Goal: Task Accomplishment & Management: Manage account settings

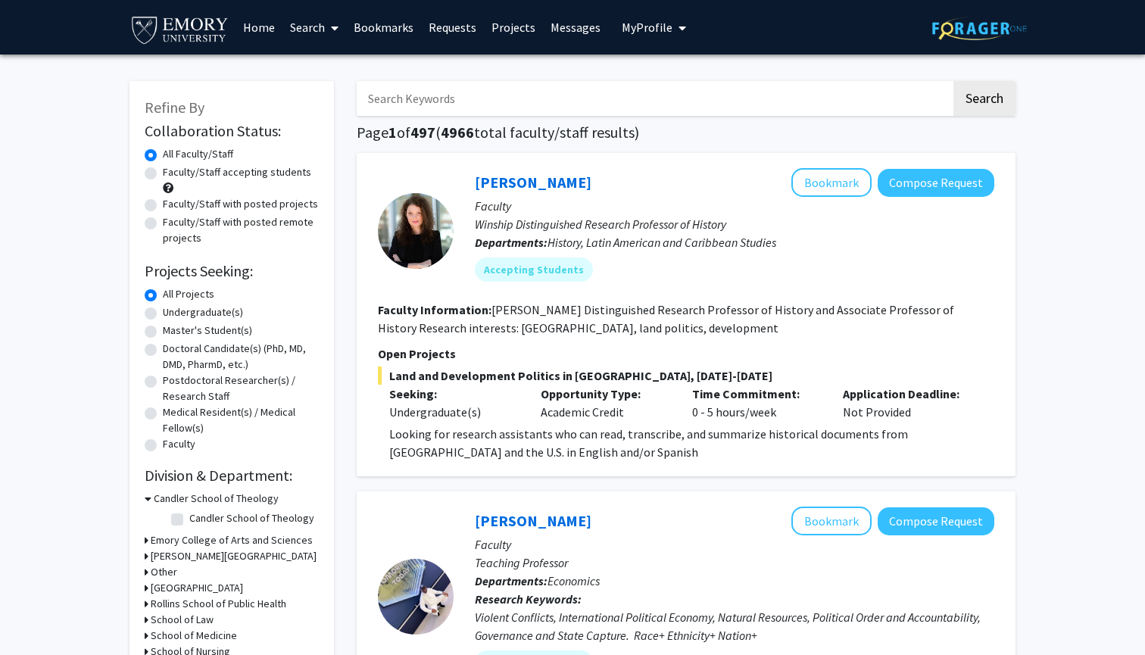
click at [1019, 23] on img at bounding box center [979, 28] width 95 height 23
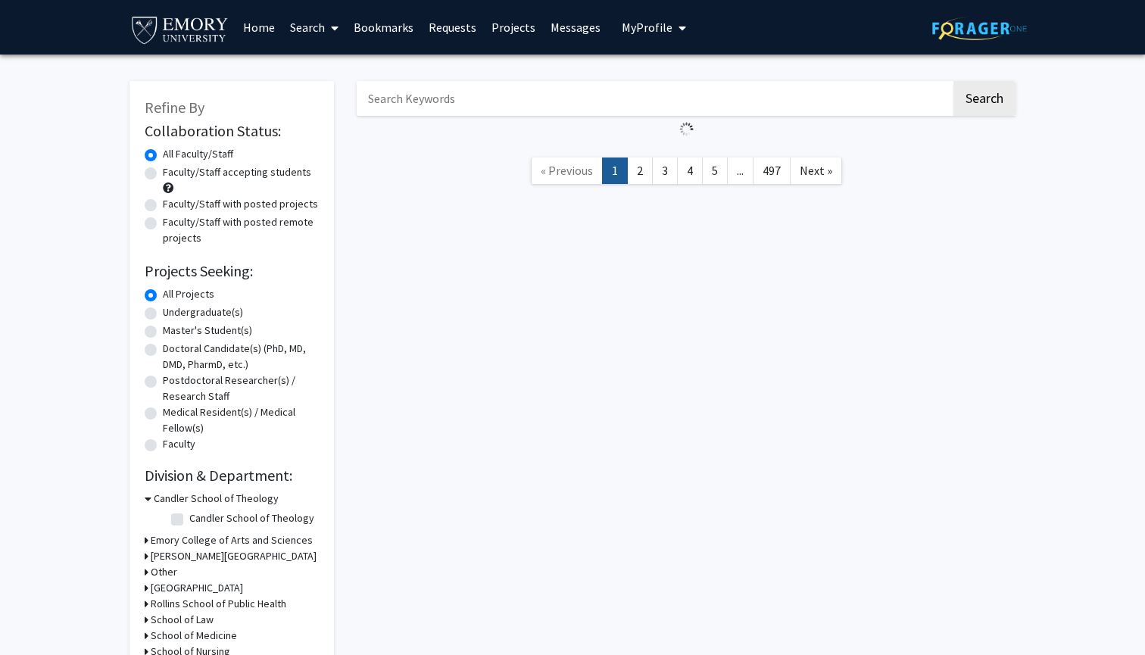
click at [1019, 23] on img at bounding box center [979, 28] width 95 height 23
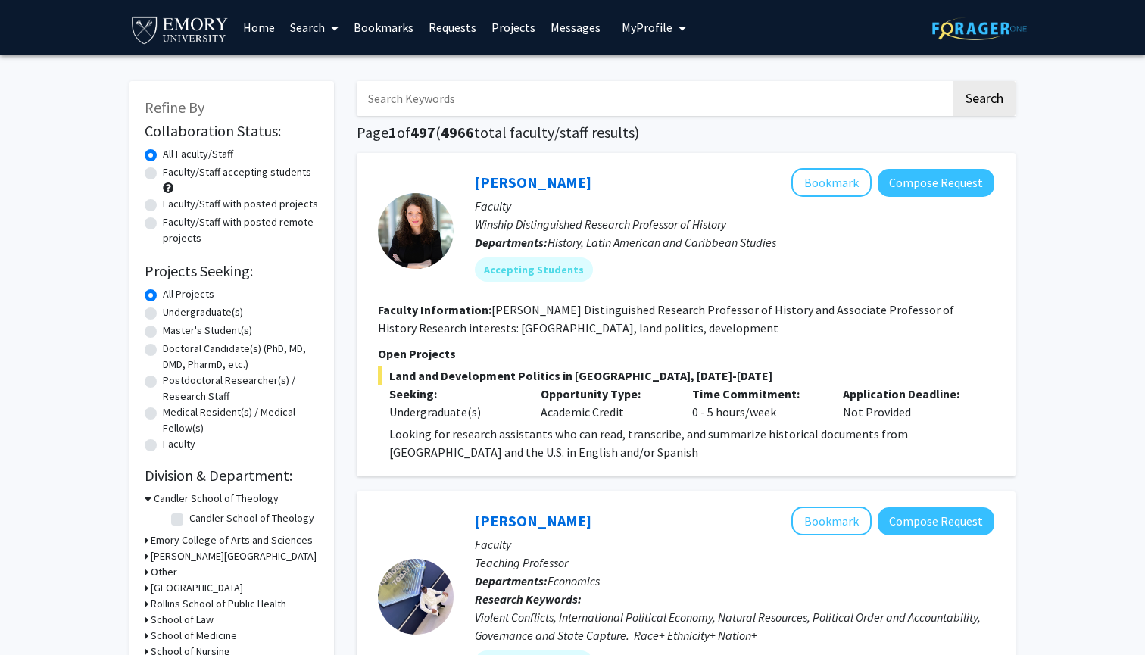
click at [199, 28] on img at bounding box center [180, 29] width 101 height 34
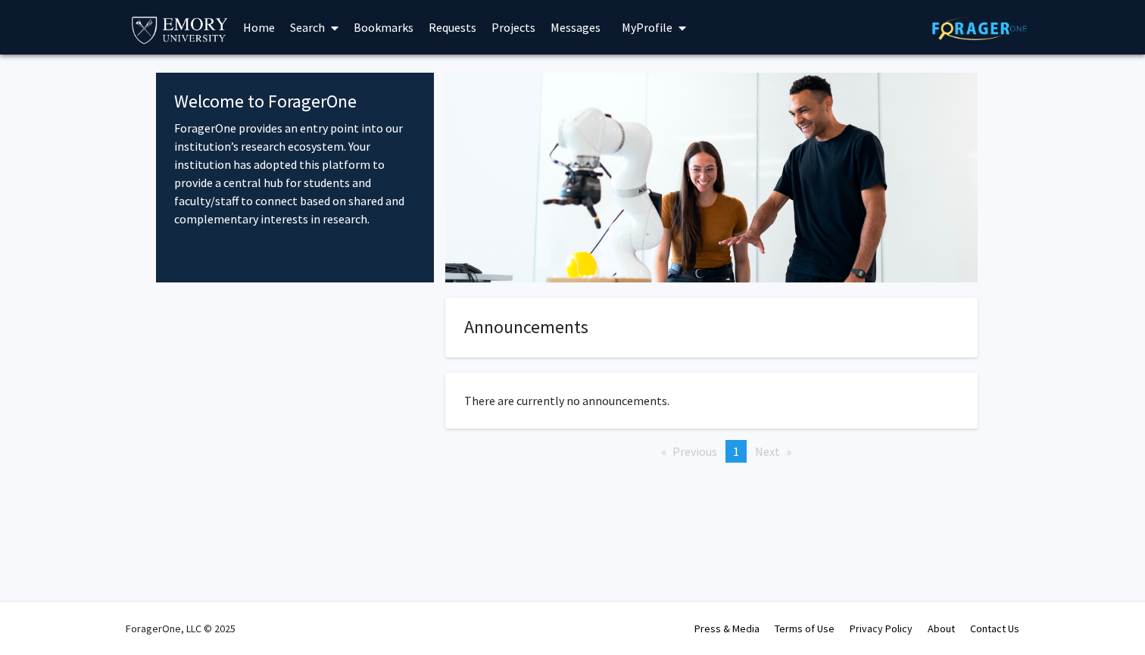
click at [258, 29] on link "Home" at bounding box center [259, 27] width 47 height 53
click at [258, 30] on link "Home" at bounding box center [259, 27] width 47 height 53
click at [312, 30] on link "Search" at bounding box center [315, 27] width 64 height 53
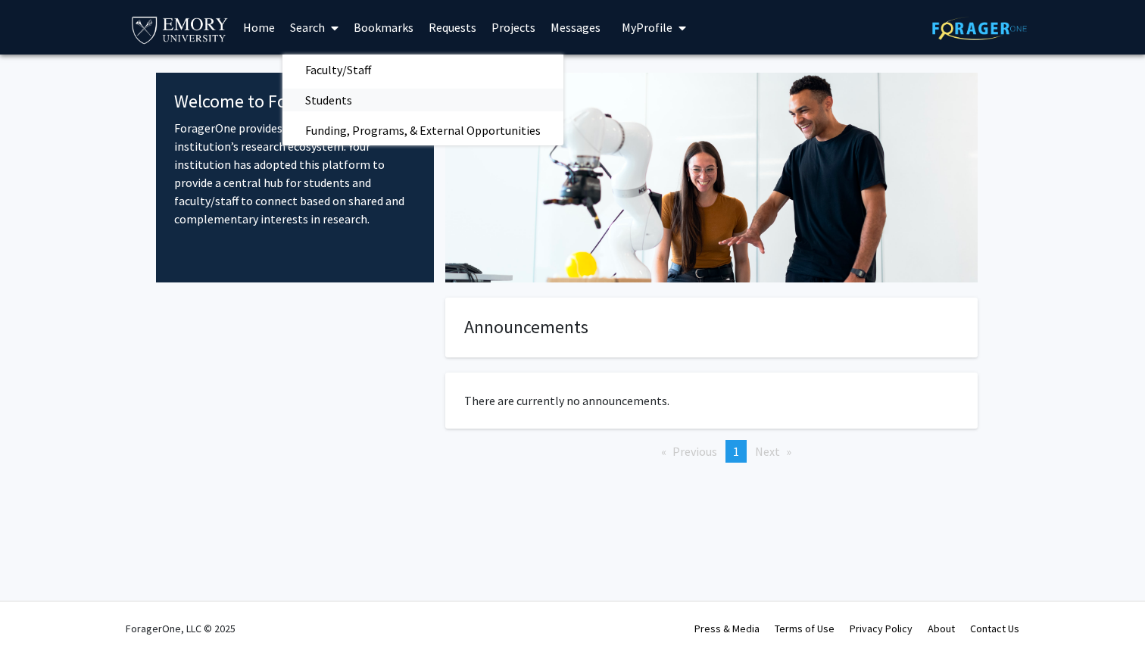
click at [327, 114] on span "Students" at bounding box center [329, 100] width 92 height 30
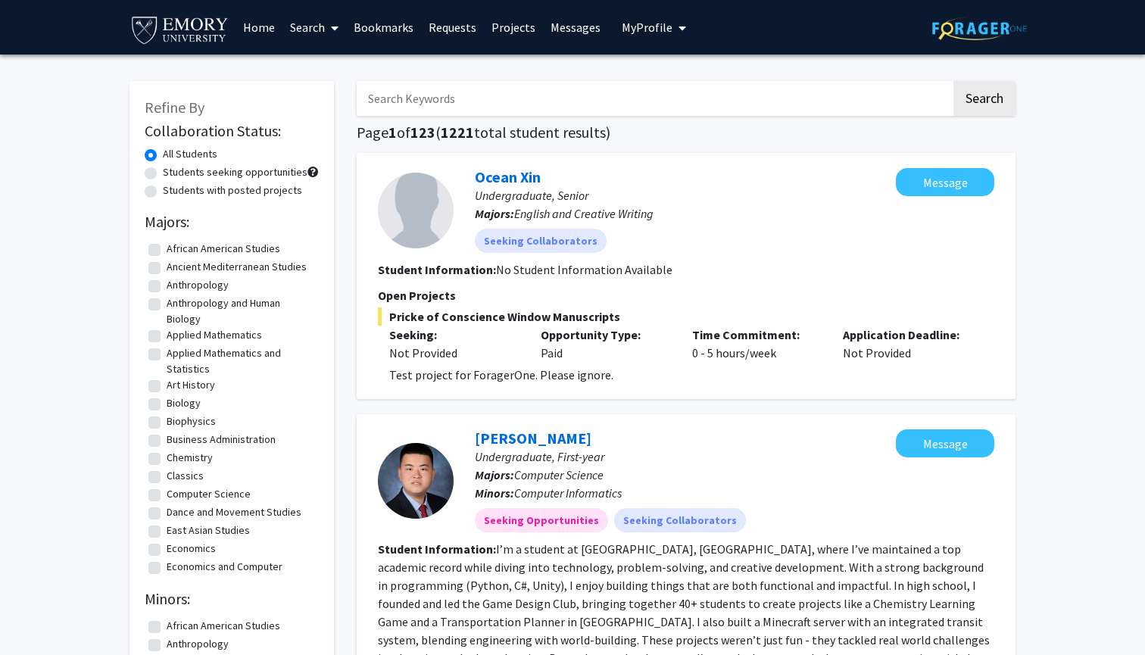
click at [634, 36] on button "My Profile" at bounding box center [653, 27] width 73 height 55
click at [670, 74] on span "[PERSON_NAME]" at bounding box center [716, 70] width 92 height 17
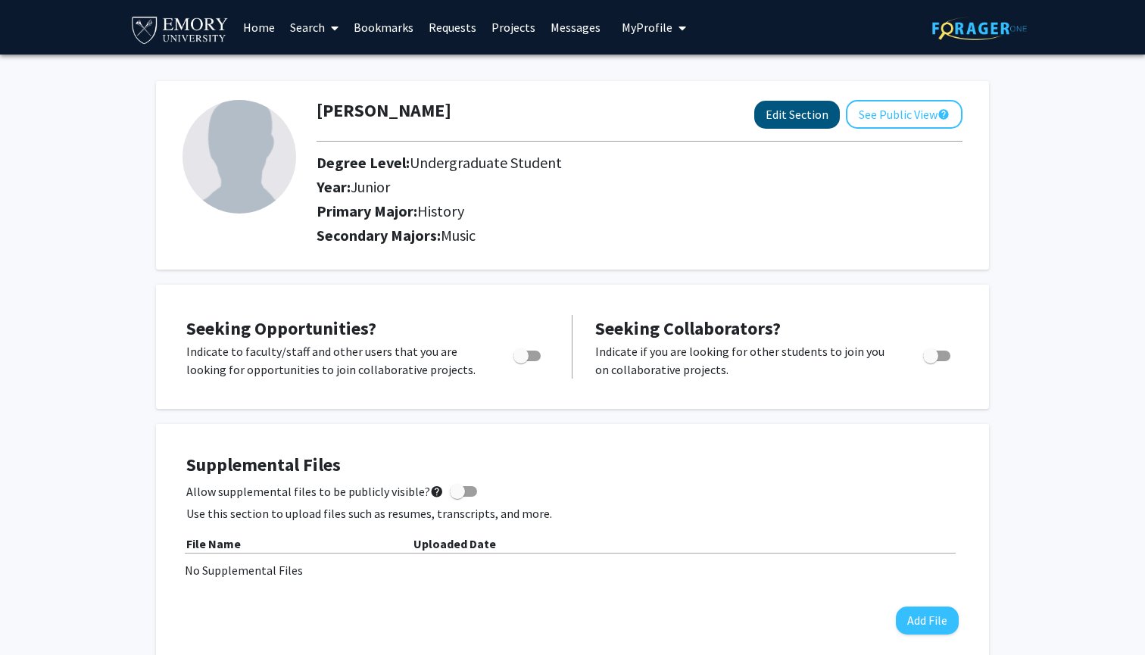
click at [791, 129] on button "Edit Section" at bounding box center [797, 115] width 86 height 28
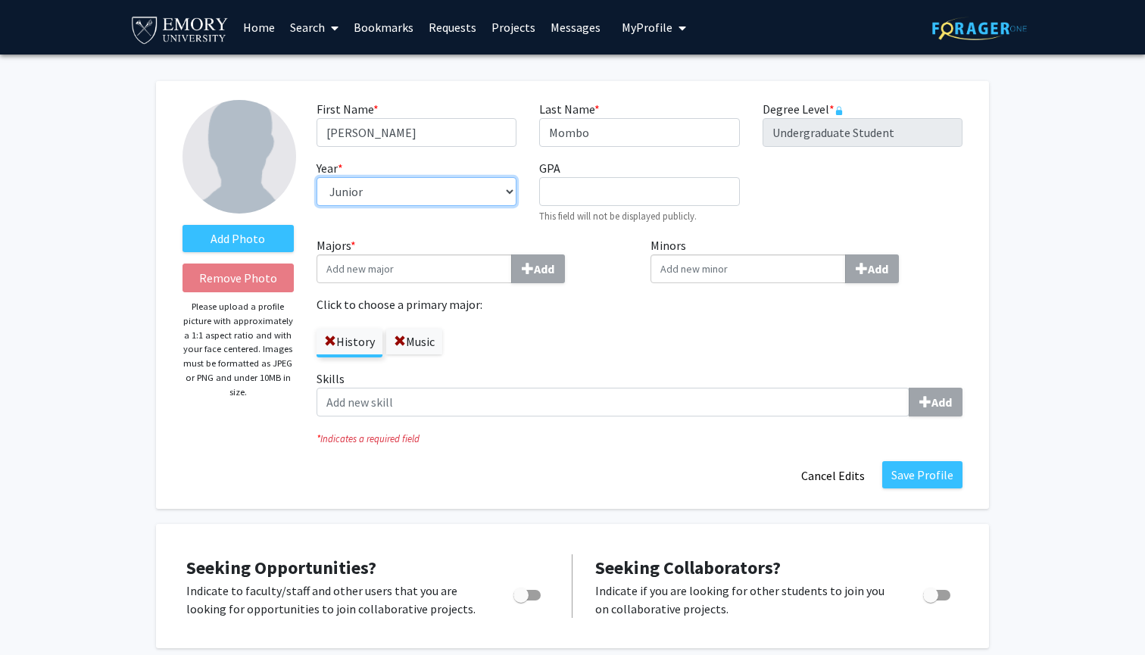
select select "sophomore"
click at [934, 479] on button "Save Profile" at bounding box center [922, 474] width 80 height 27
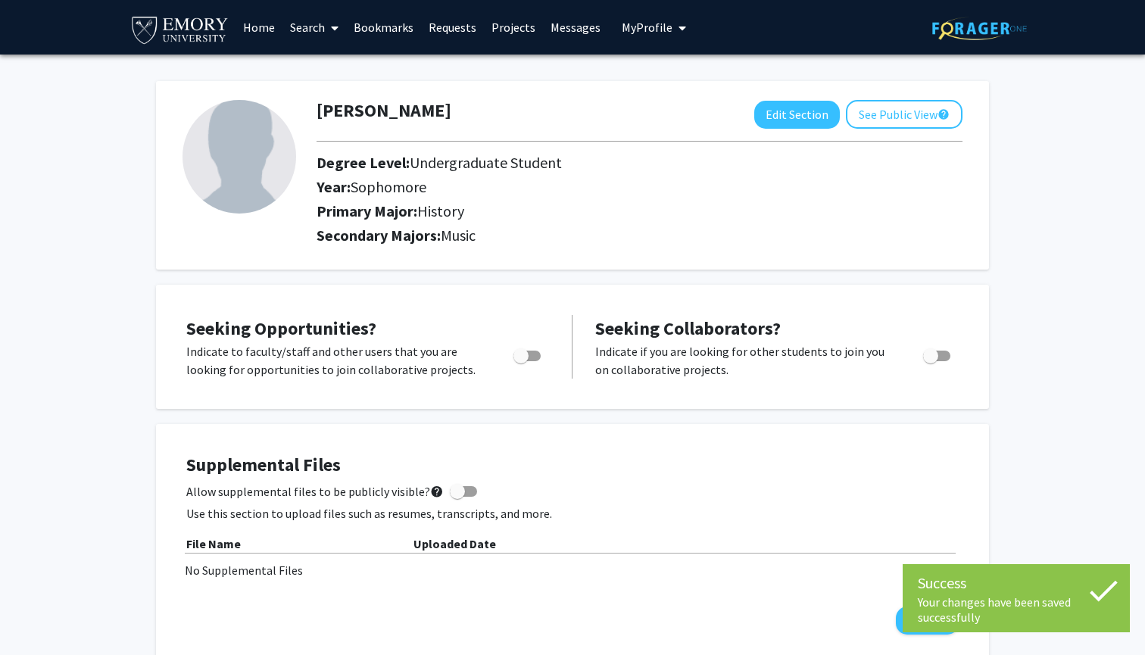
click at [239, 32] on link "Home" at bounding box center [259, 27] width 47 height 53
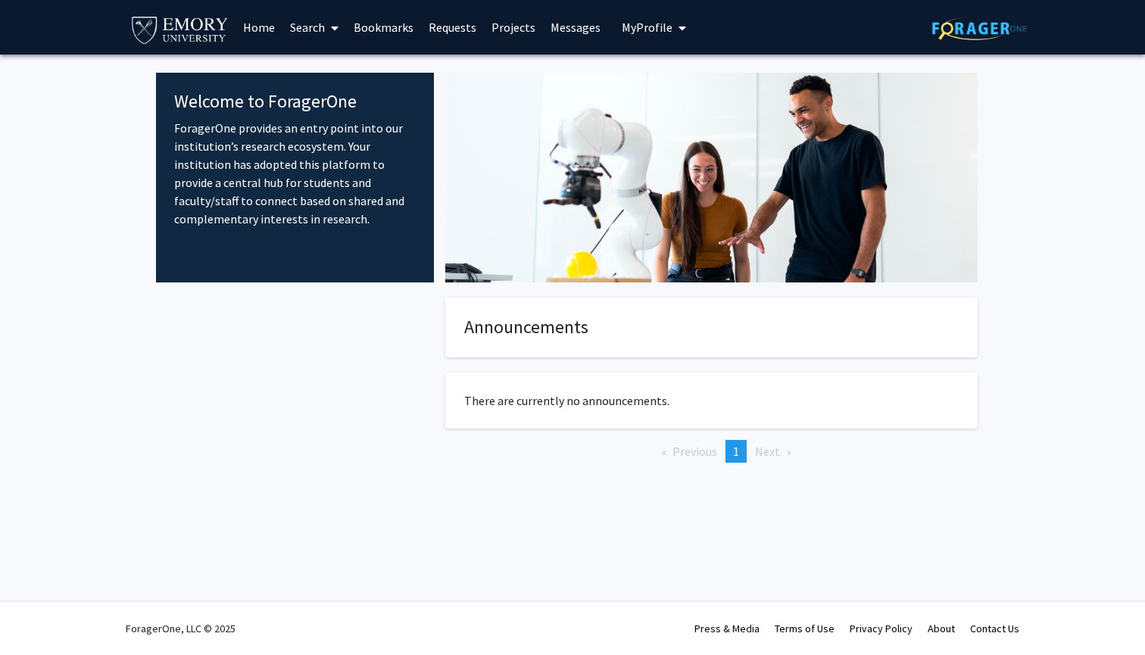
click at [320, 30] on link "Search" at bounding box center [315, 27] width 64 height 53
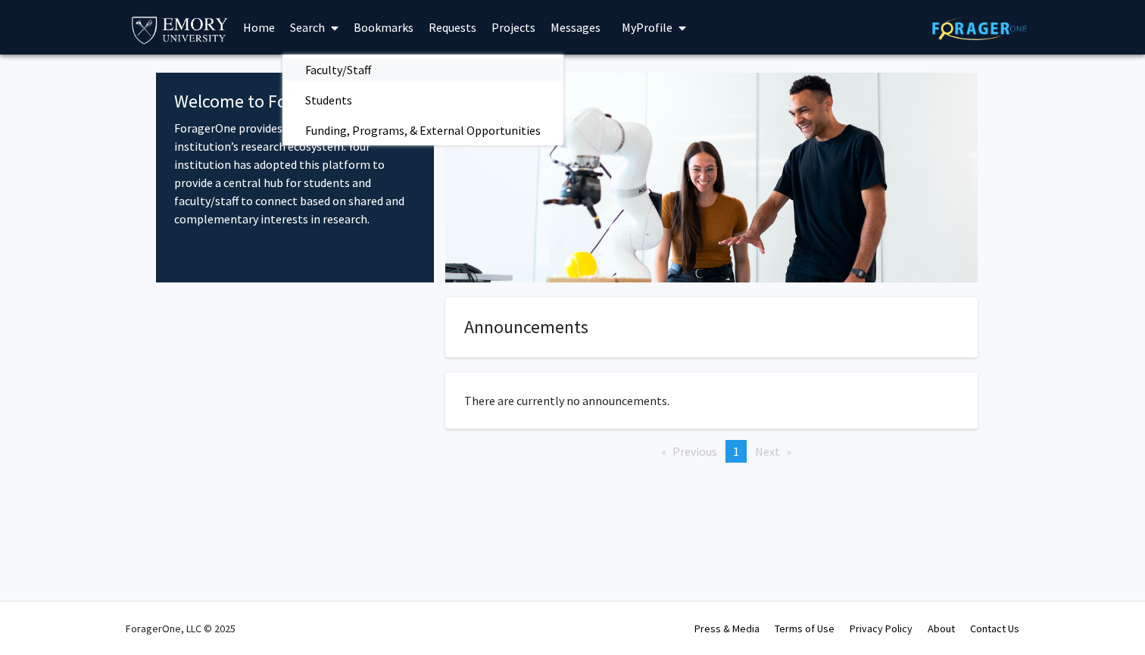
click at [321, 70] on span "Faculty/Staff" at bounding box center [338, 70] width 111 height 30
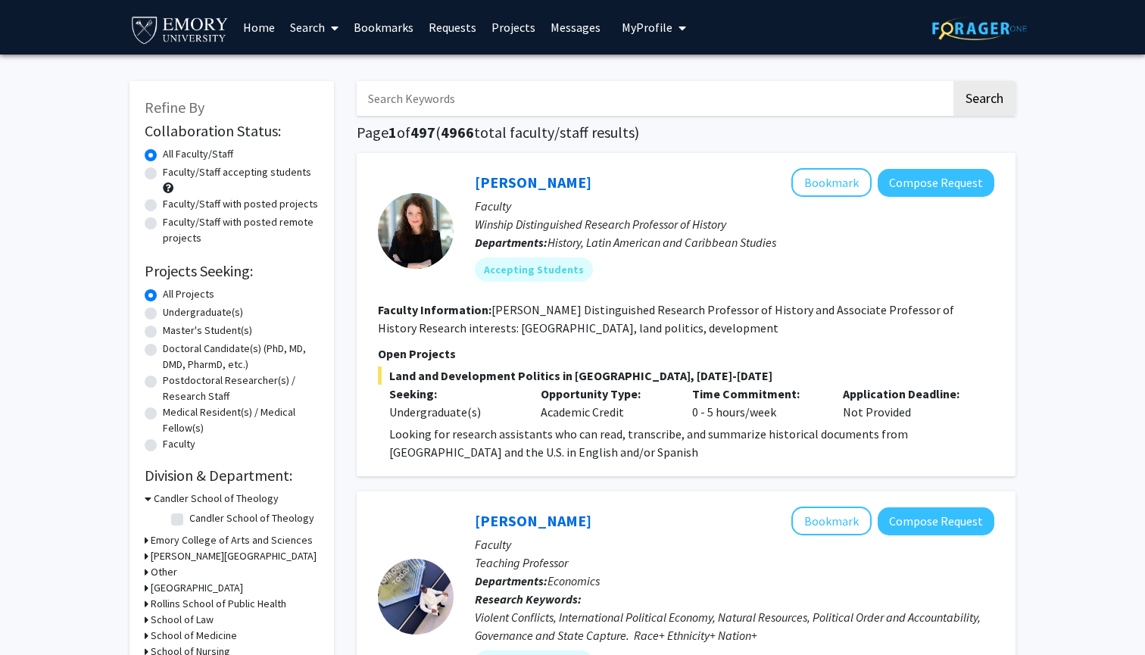
click at [451, 132] on span "4966" at bounding box center [457, 132] width 33 height 19
click at [427, 100] on input "Search Keywords" at bounding box center [654, 98] width 595 height 35
type input "[PERSON_NAME]"
click at [984, 101] on button "Search" at bounding box center [985, 98] width 62 height 35
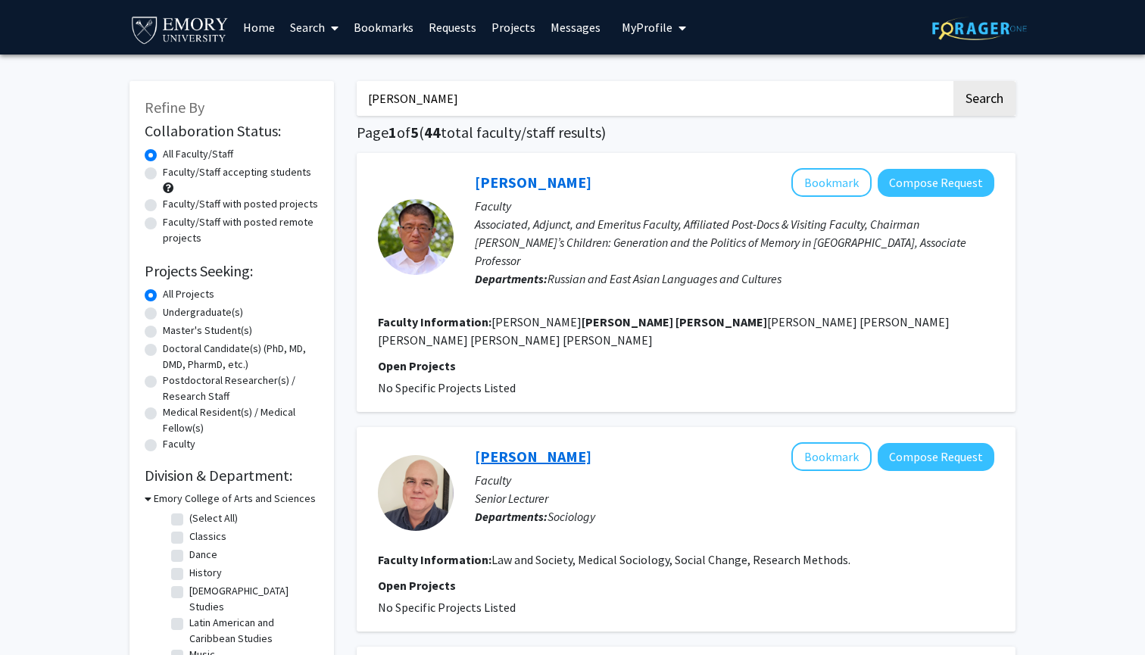
click at [507, 447] on link "[PERSON_NAME]" at bounding box center [533, 456] width 117 height 19
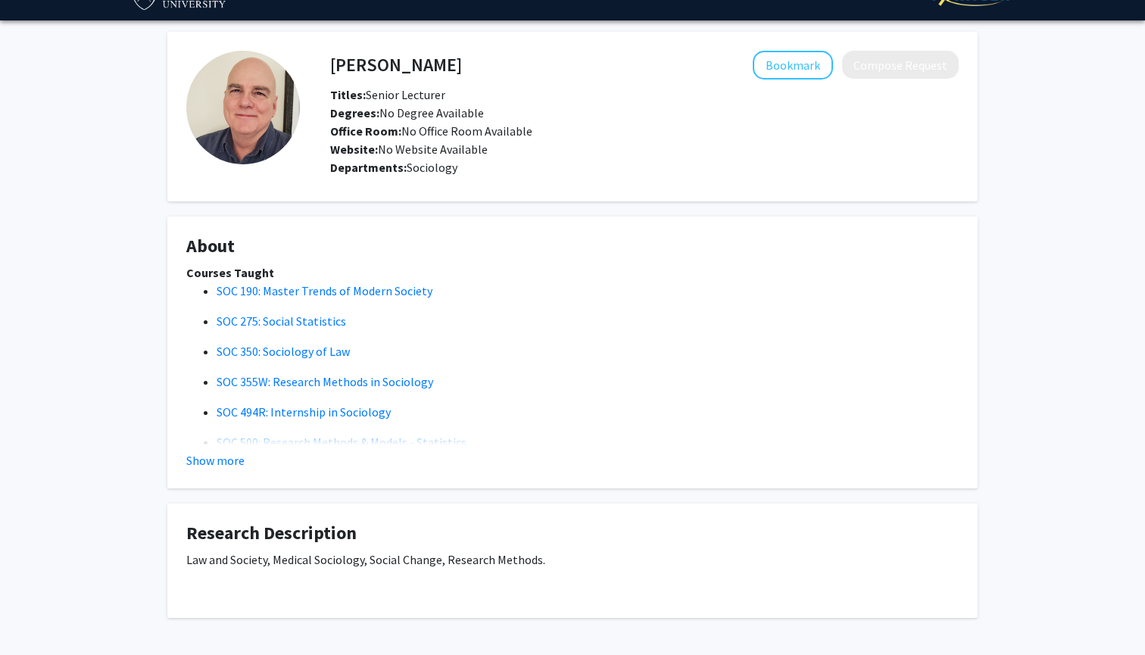
scroll to position [35, 0]
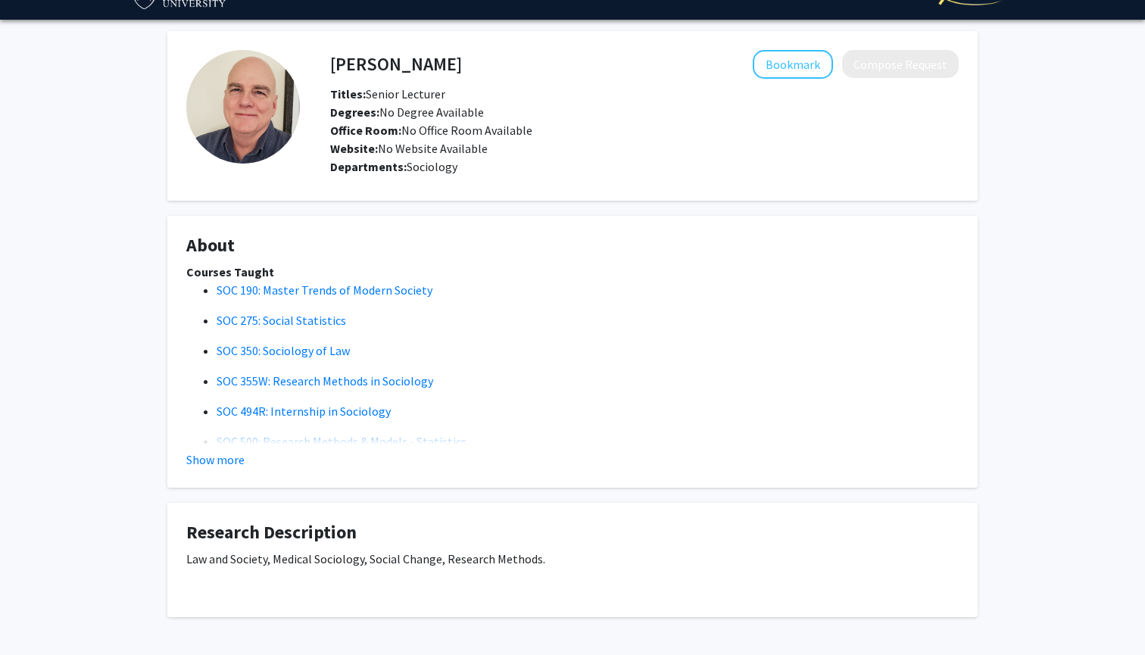
click at [245, 460] on div "Show more" at bounding box center [572, 460] width 773 height 18
click at [217, 465] on button "Show more" at bounding box center [215, 460] width 58 height 18
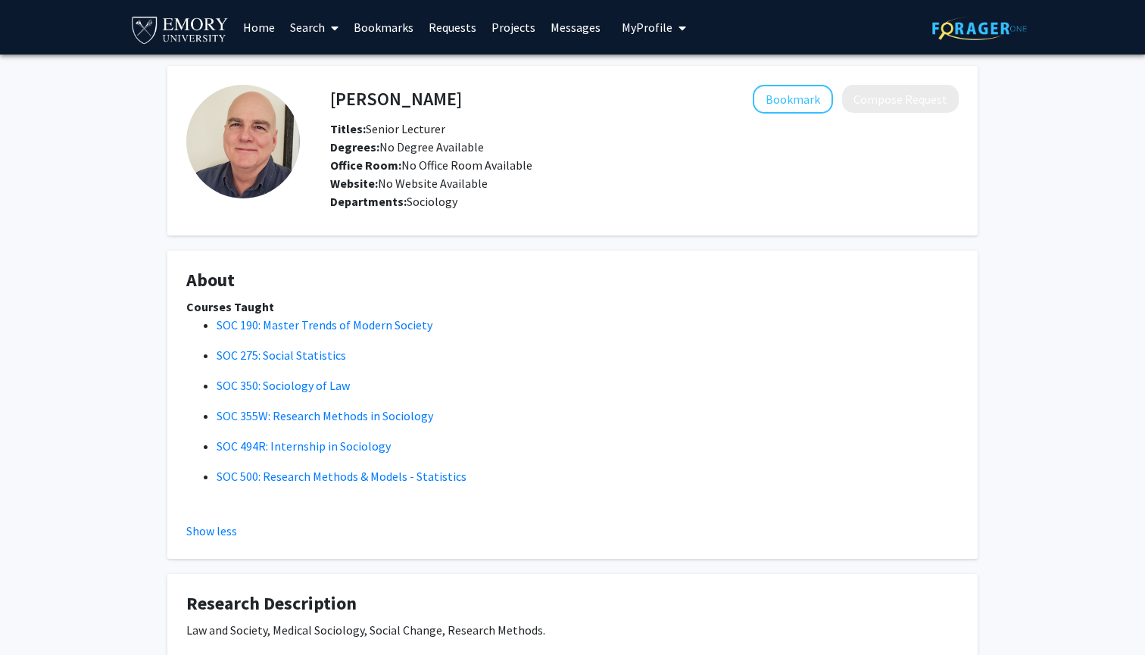
scroll to position [0, 0]
click at [801, 112] on button "Bookmark" at bounding box center [793, 99] width 80 height 29
click at [639, 29] on span "My Profile" at bounding box center [647, 27] width 51 height 15
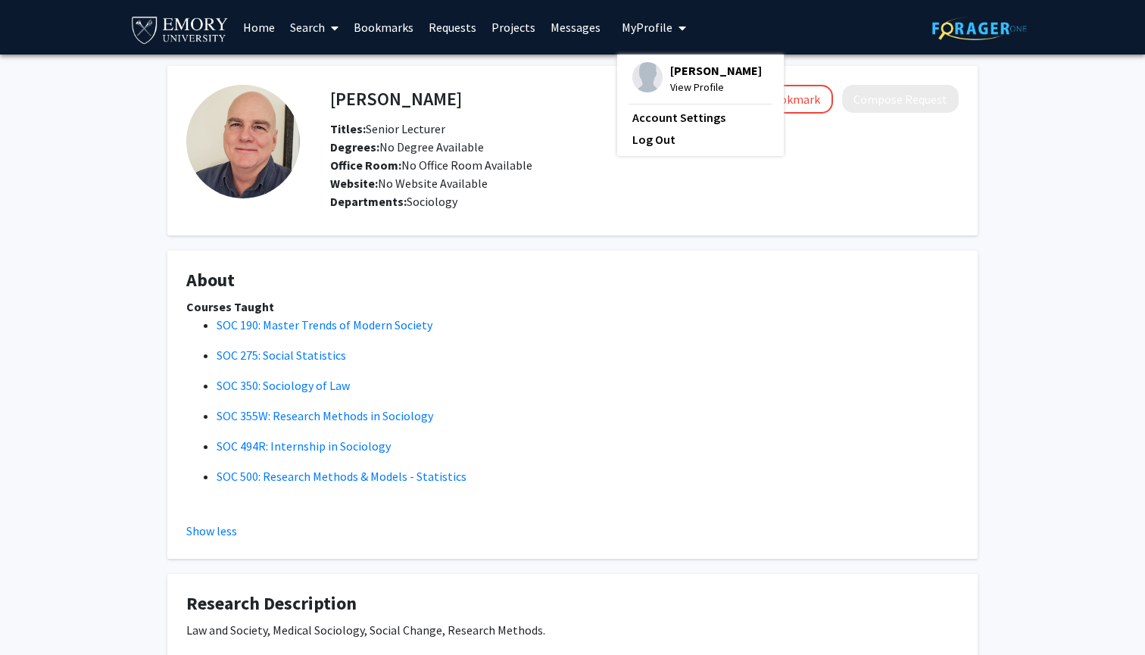
click at [651, 73] on img at bounding box center [647, 77] width 30 height 30
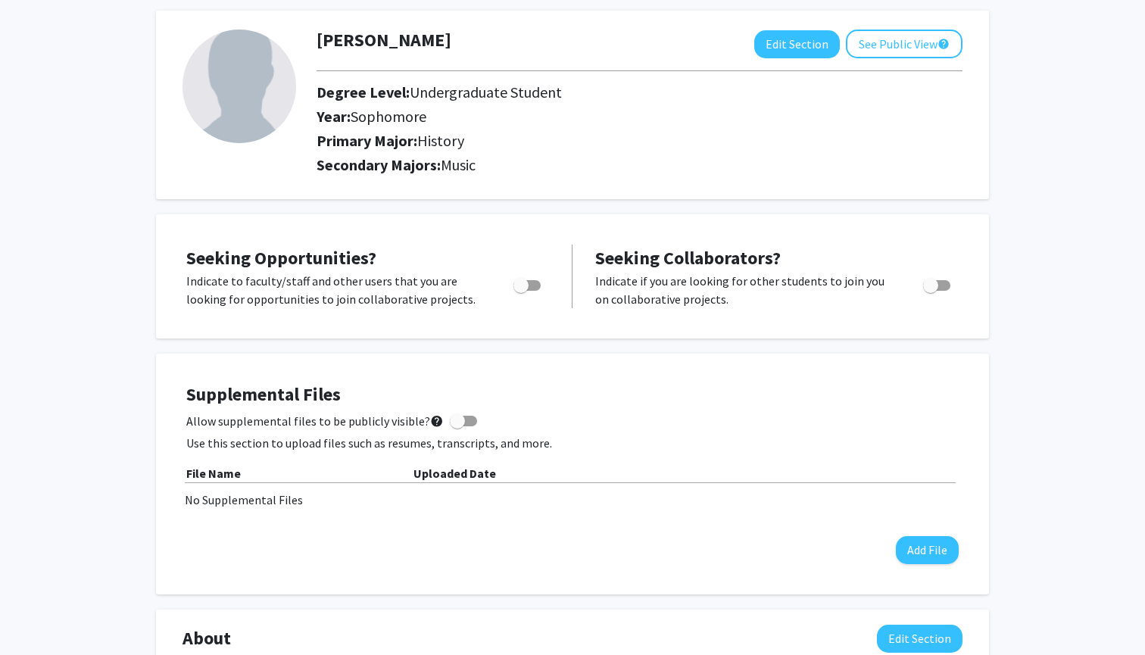
scroll to position [24, 0]
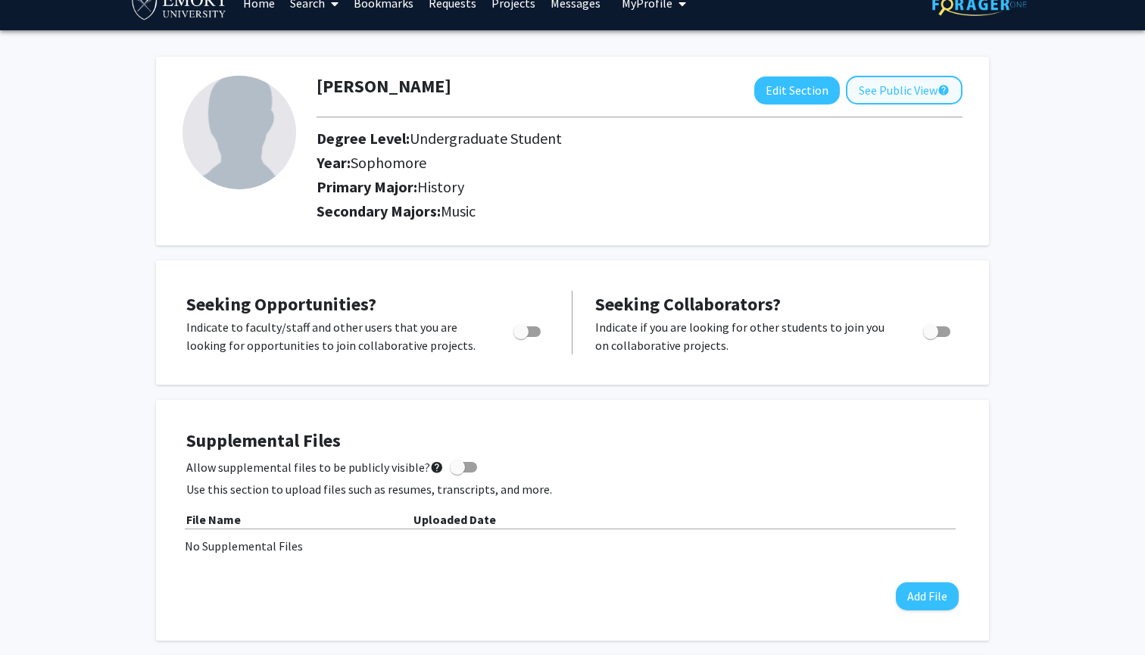
click at [864, 93] on button "See Public View help" at bounding box center [904, 90] width 117 height 29
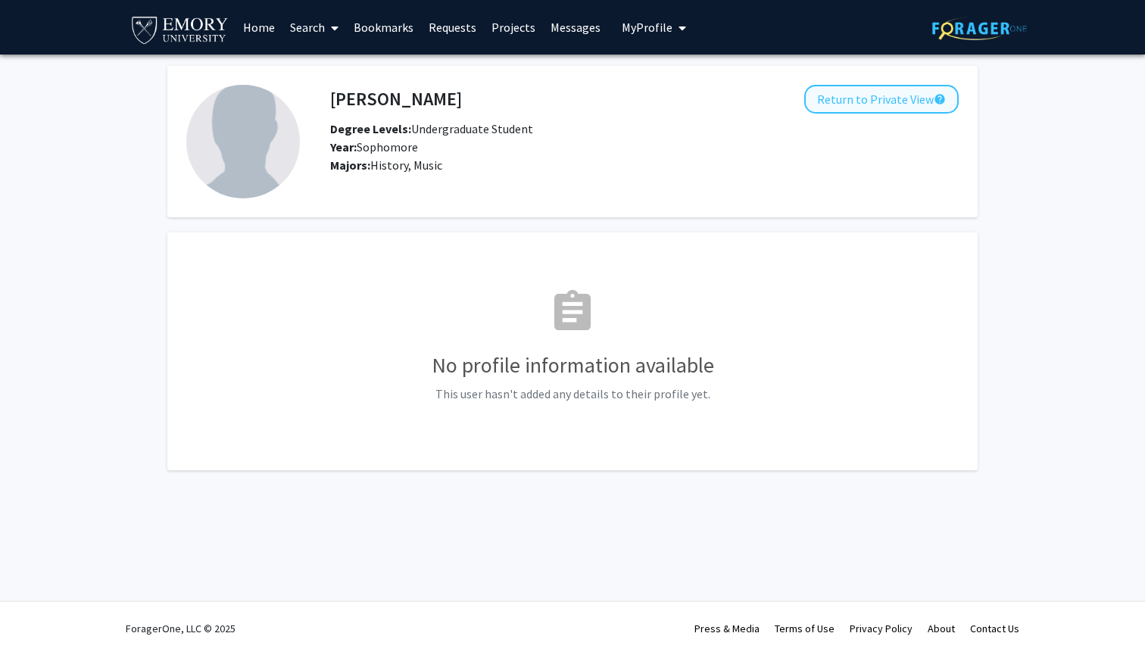
click at [864, 101] on button "Return to Private View help" at bounding box center [881, 99] width 155 height 29
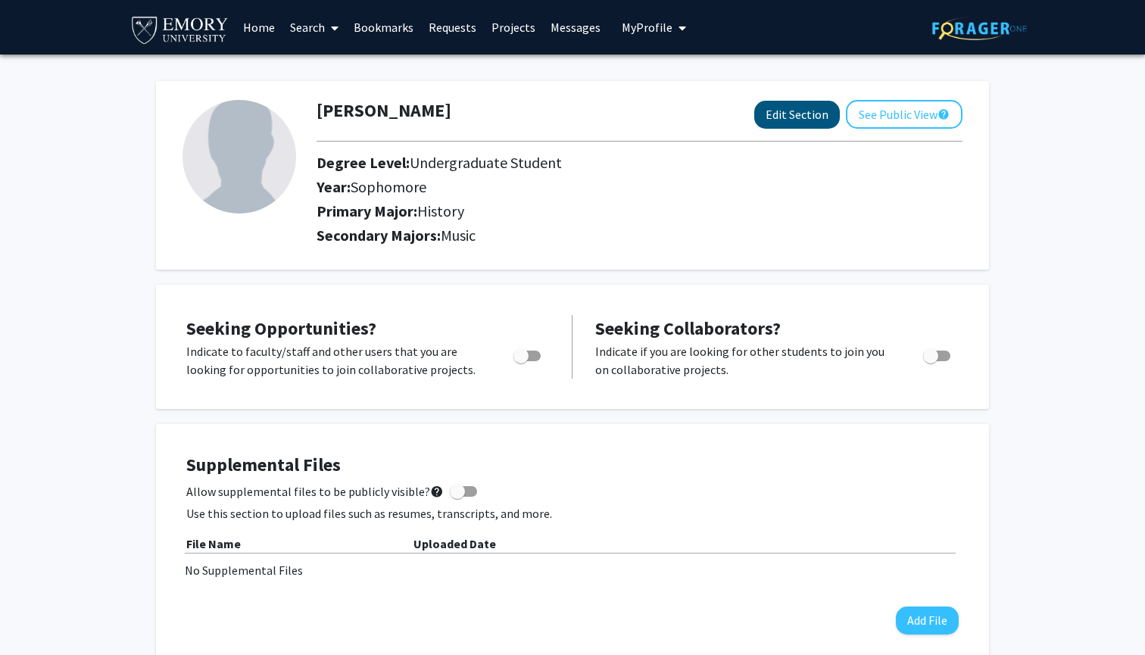
click at [786, 117] on button "Edit Section" at bounding box center [797, 115] width 86 height 28
select select "sophomore"
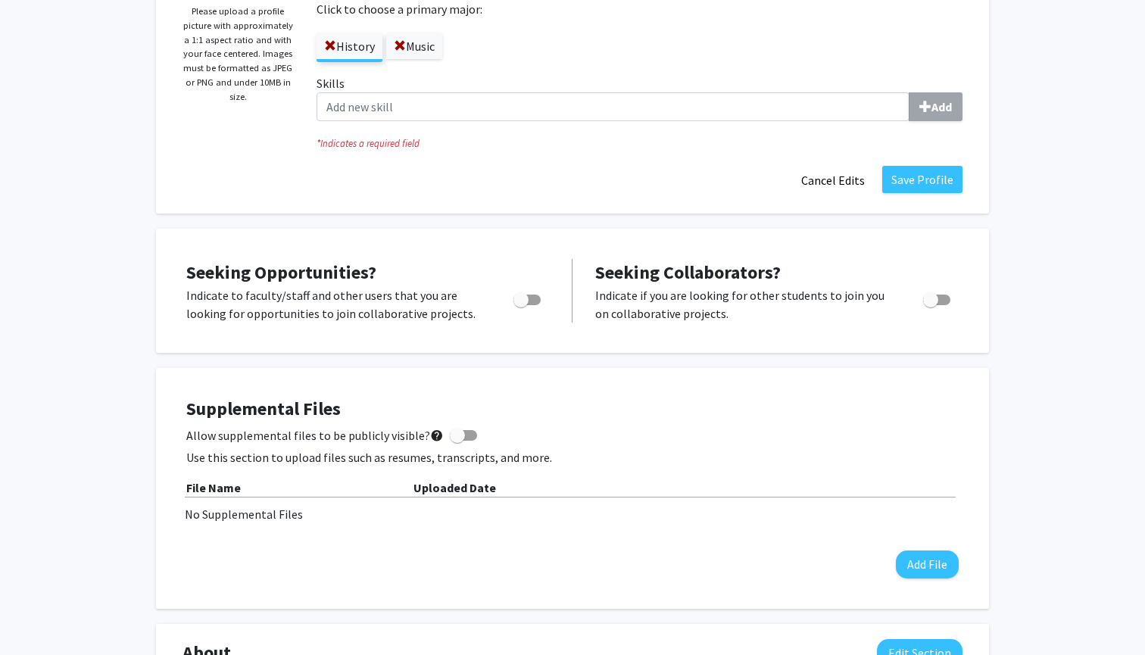
scroll to position [301, 0]
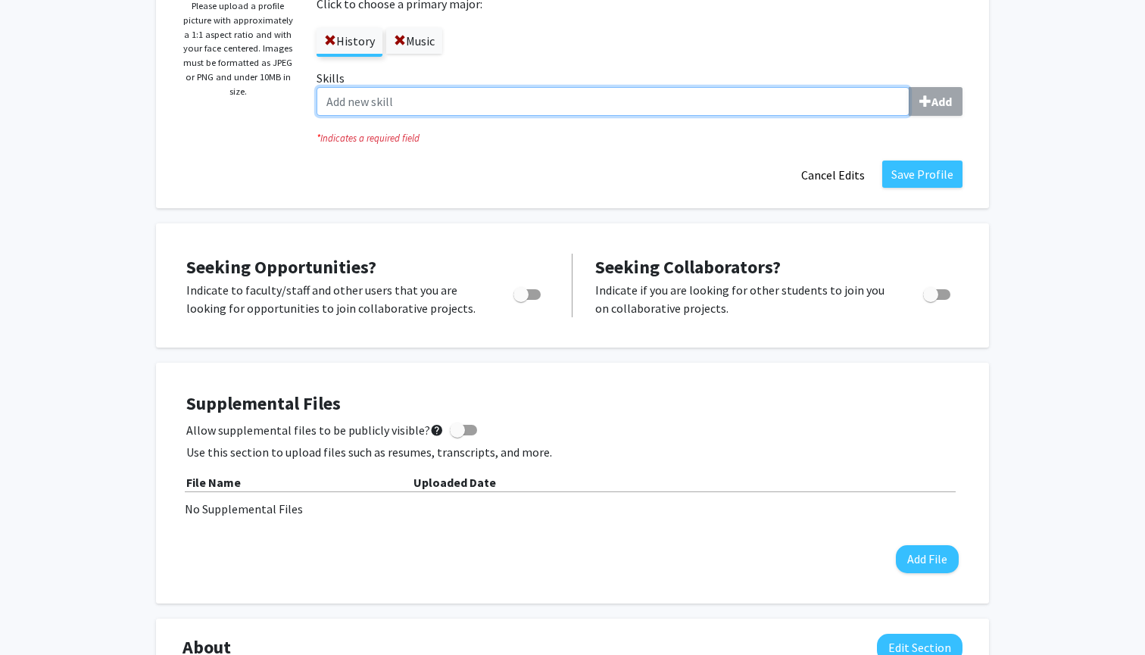
click at [798, 101] on input "Skills Add" at bounding box center [613, 101] width 593 height 29
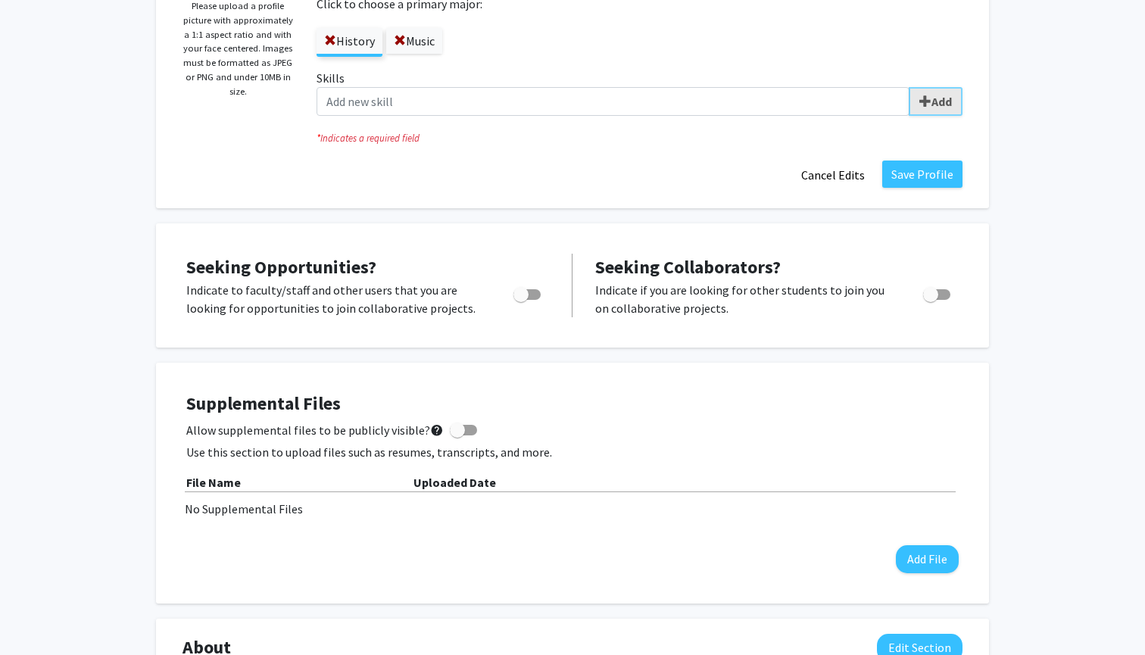
click at [929, 103] on span "submit" at bounding box center [925, 101] width 12 height 12
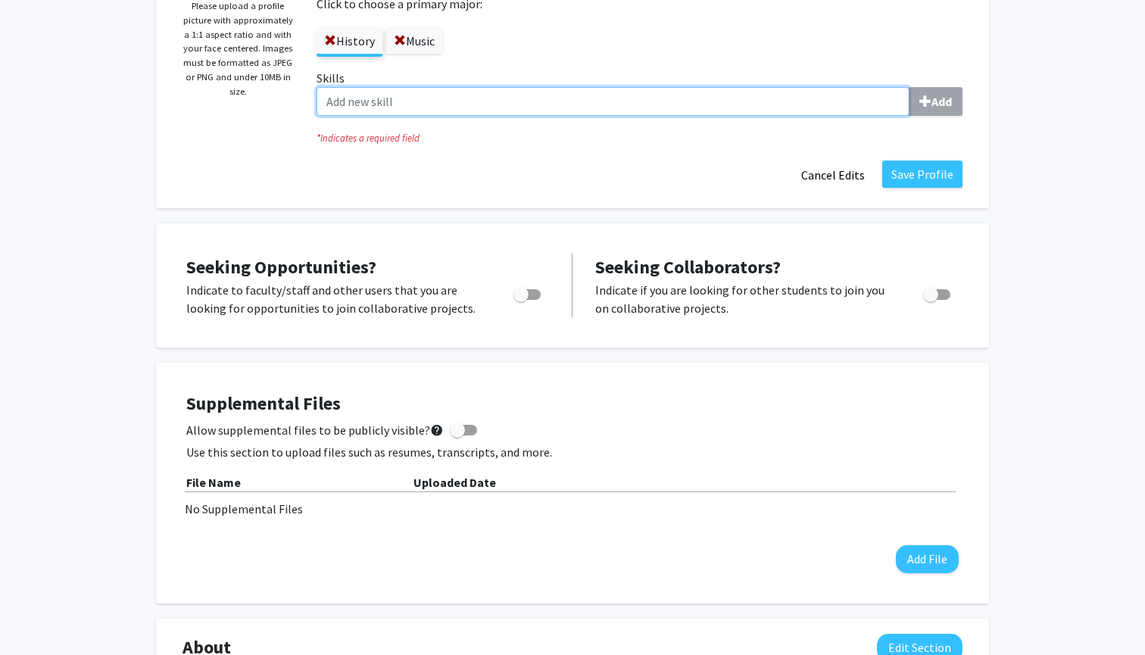
click at [844, 101] on input "Skills Add" at bounding box center [613, 101] width 593 height 29
type input "j"
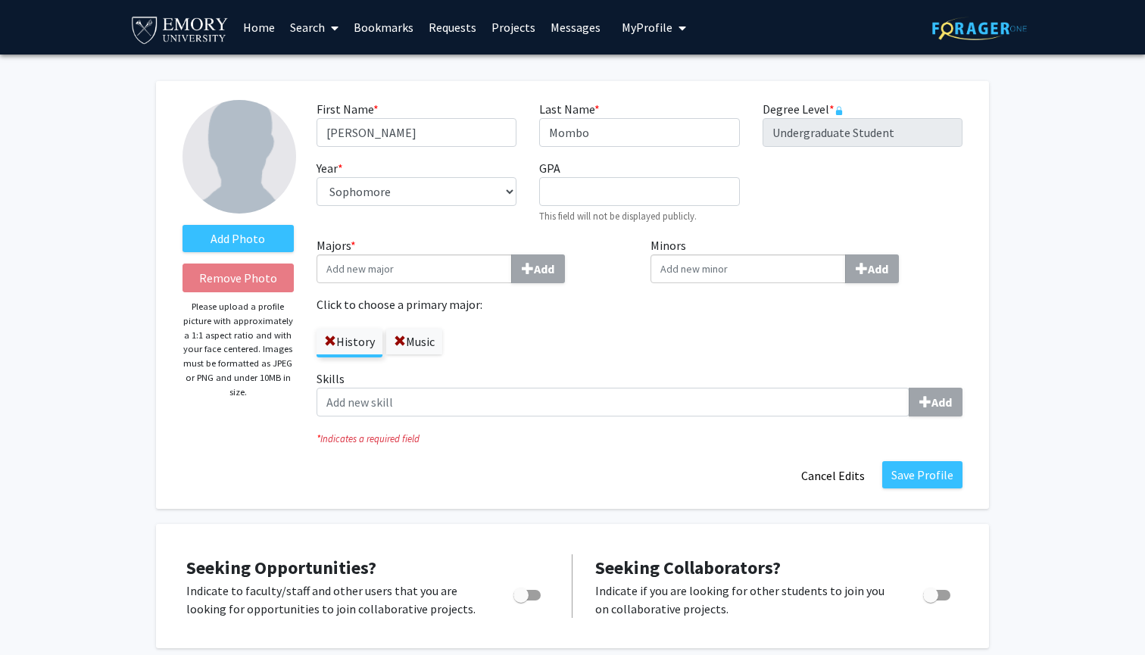
scroll to position [0, 0]
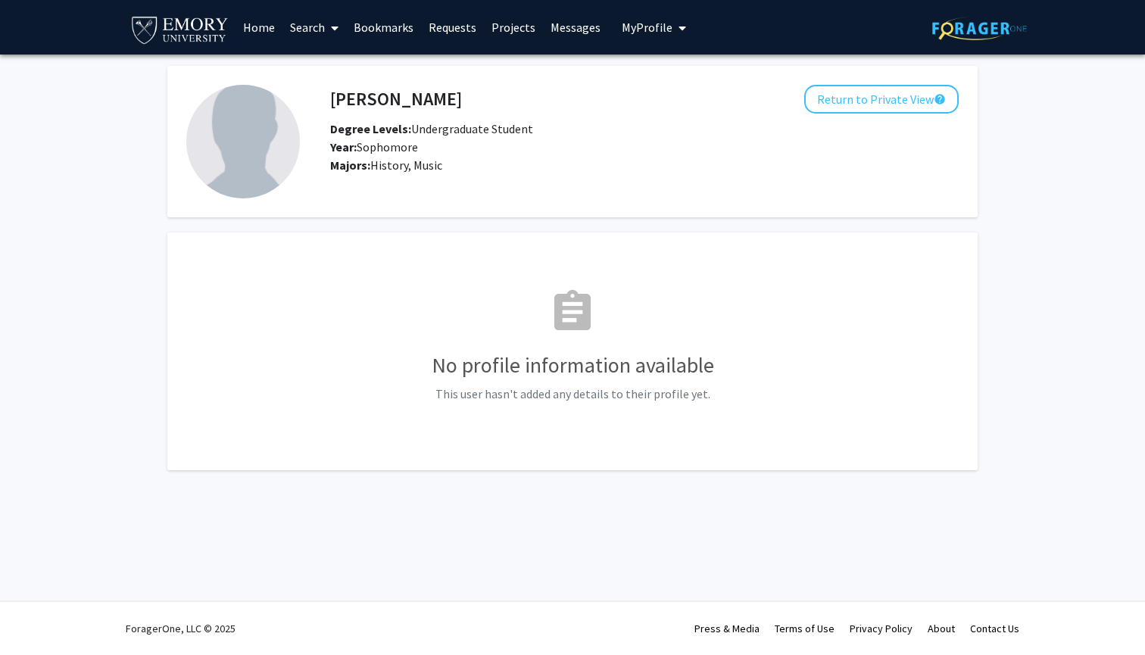
click at [374, 27] on link "Bookmarks" at bounding box center [383, 27] width 75 height 53
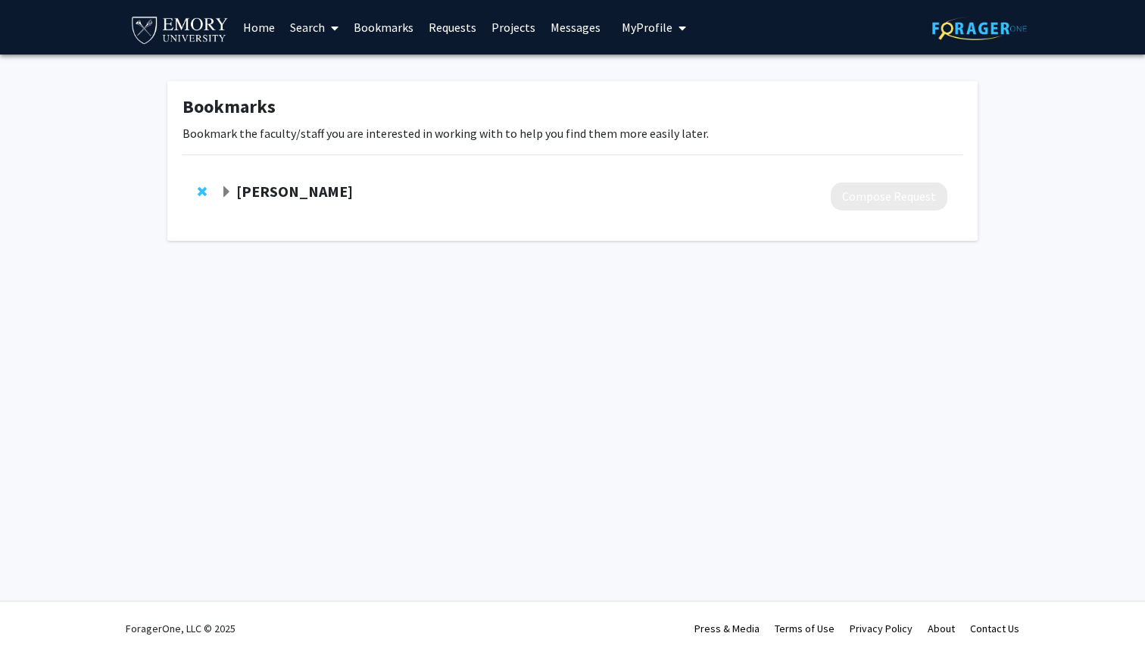
click at [284, 189] on strong "[PERSON_NAME]" at bounding box center [294, 191] width 117 height 19
